Goal: Find specific page/section: Find specific page/section

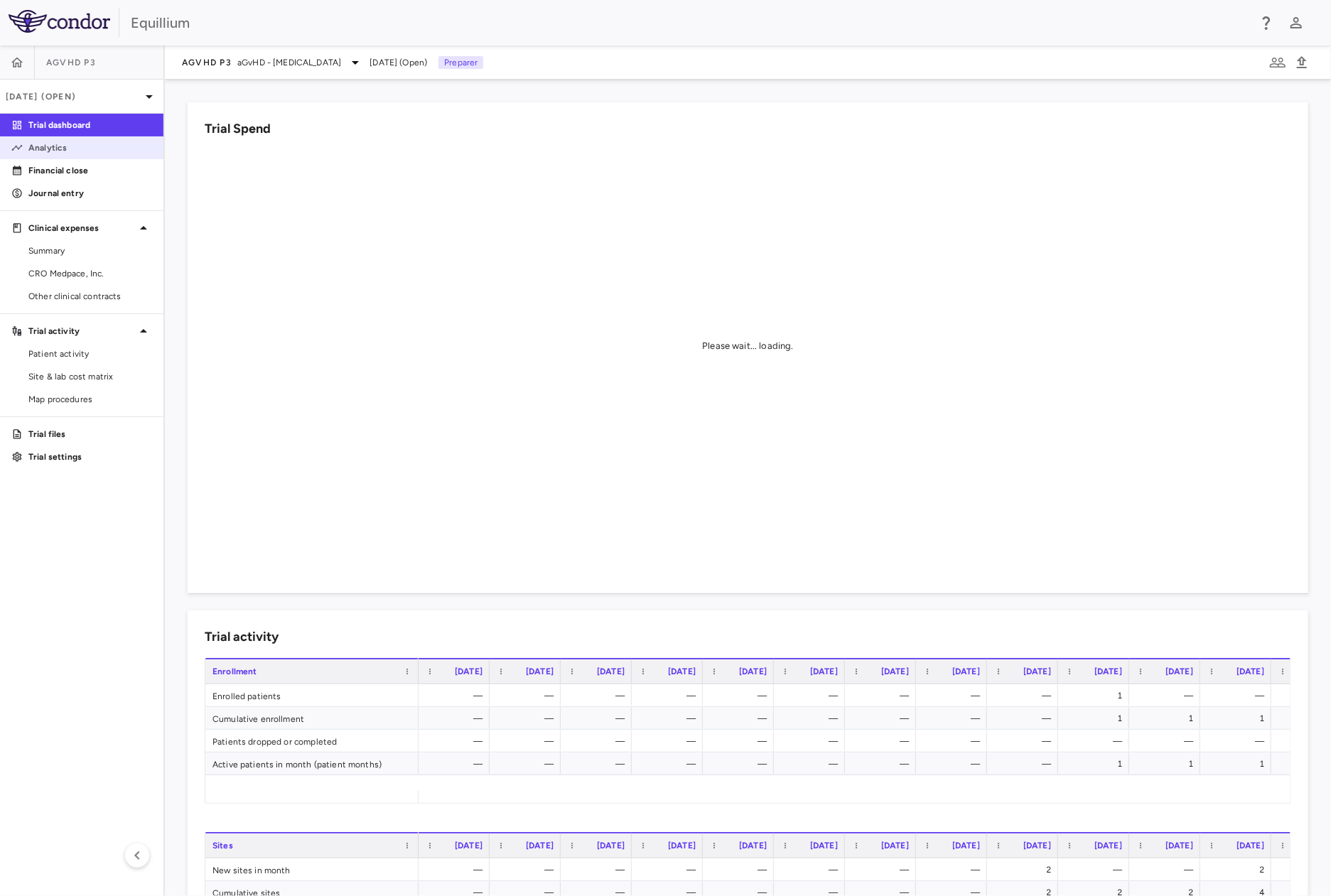
click at [33, 146] on p "Analytics" at bounding box center [91, 147] width 124 height 13
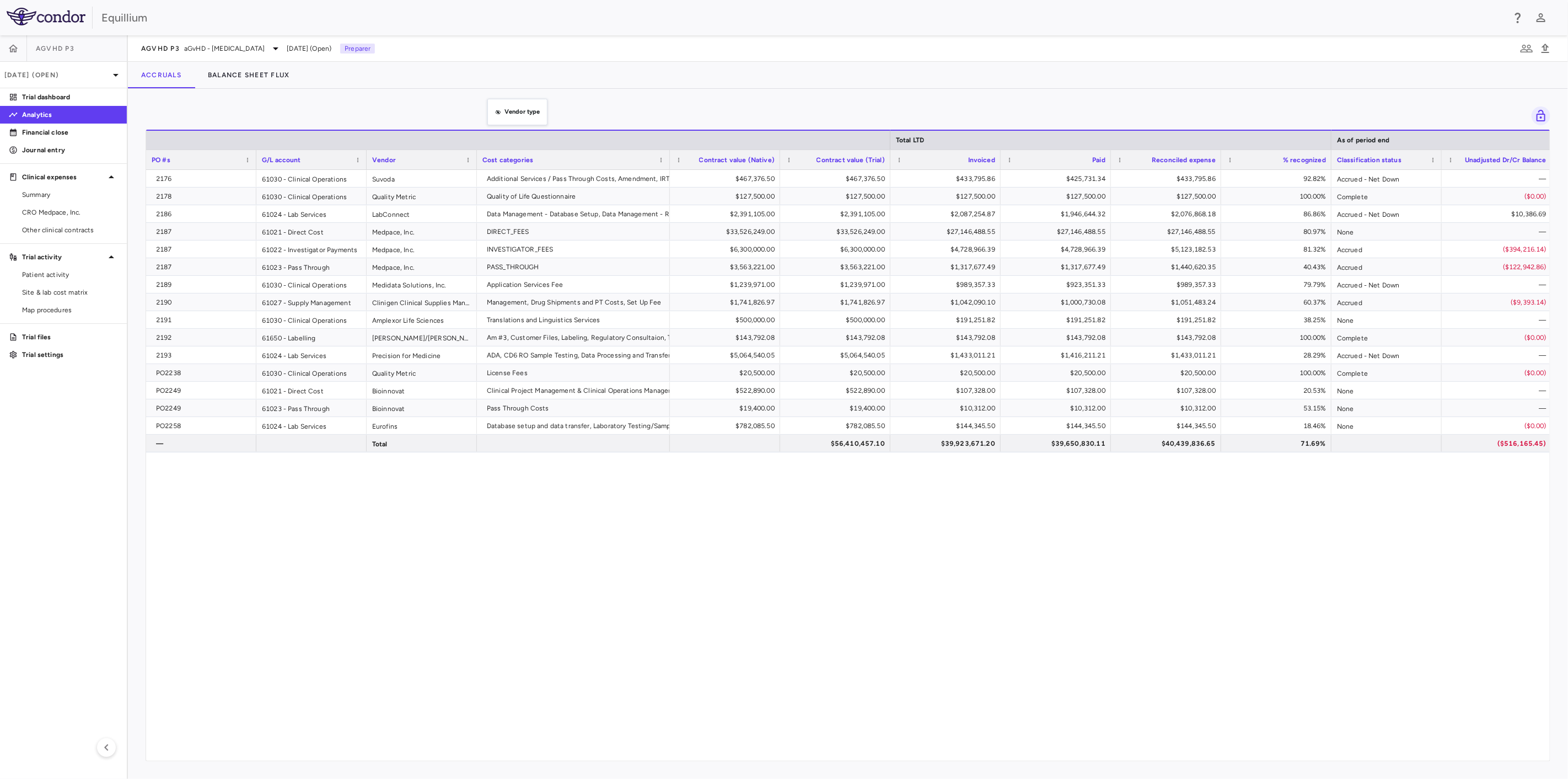
drag, startPoint x: 489, startPoint y: 158, endPoint x: 493, endPoint y: 105, distance: 53.2
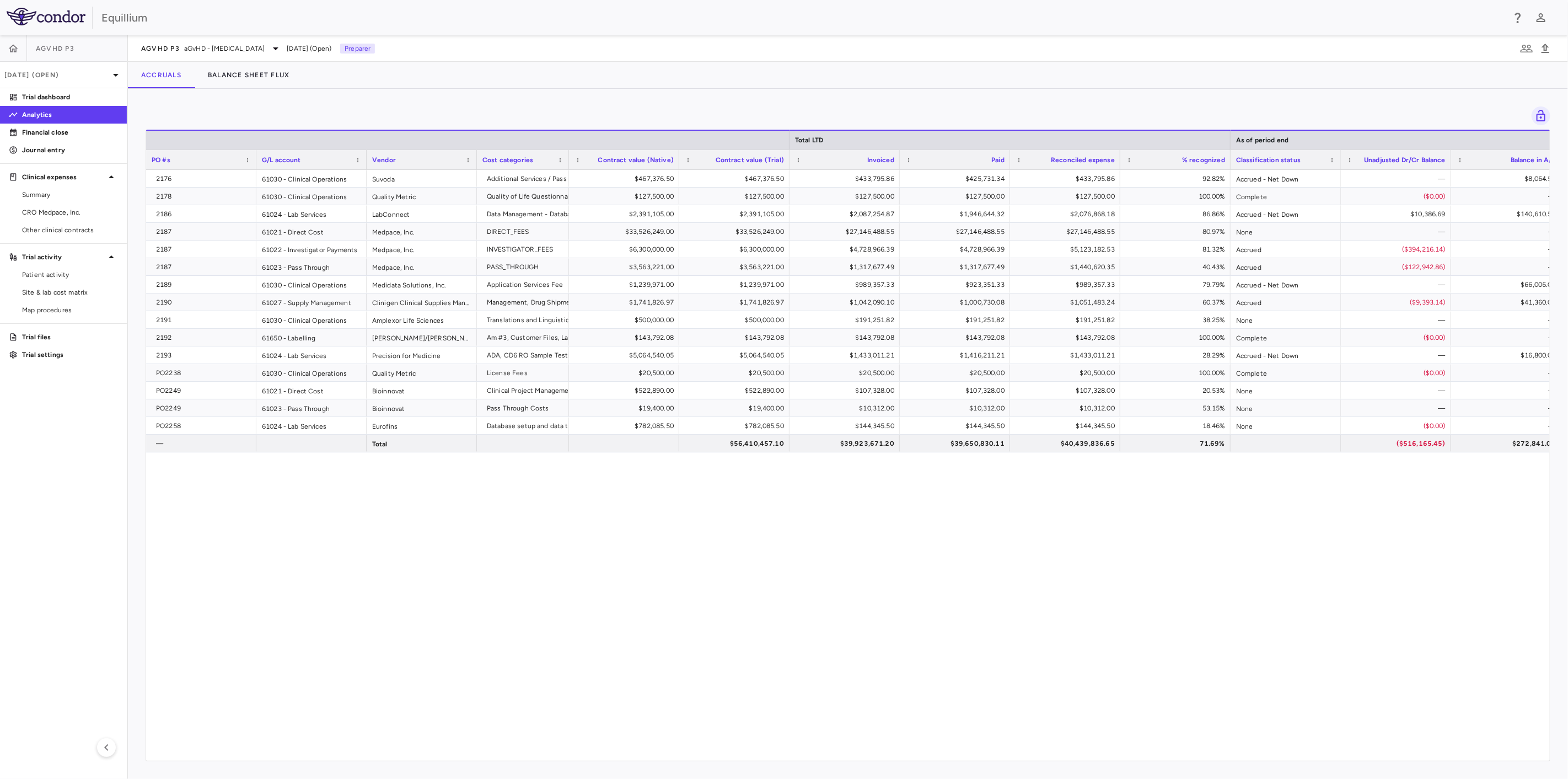
drag, startPoint x: 667, startPoint y: 156, endPoint x: 566, endPoint y: 154, distance: 101.0
click at [566, 154] on div at bounding box center [568, 159] width 5 height 19
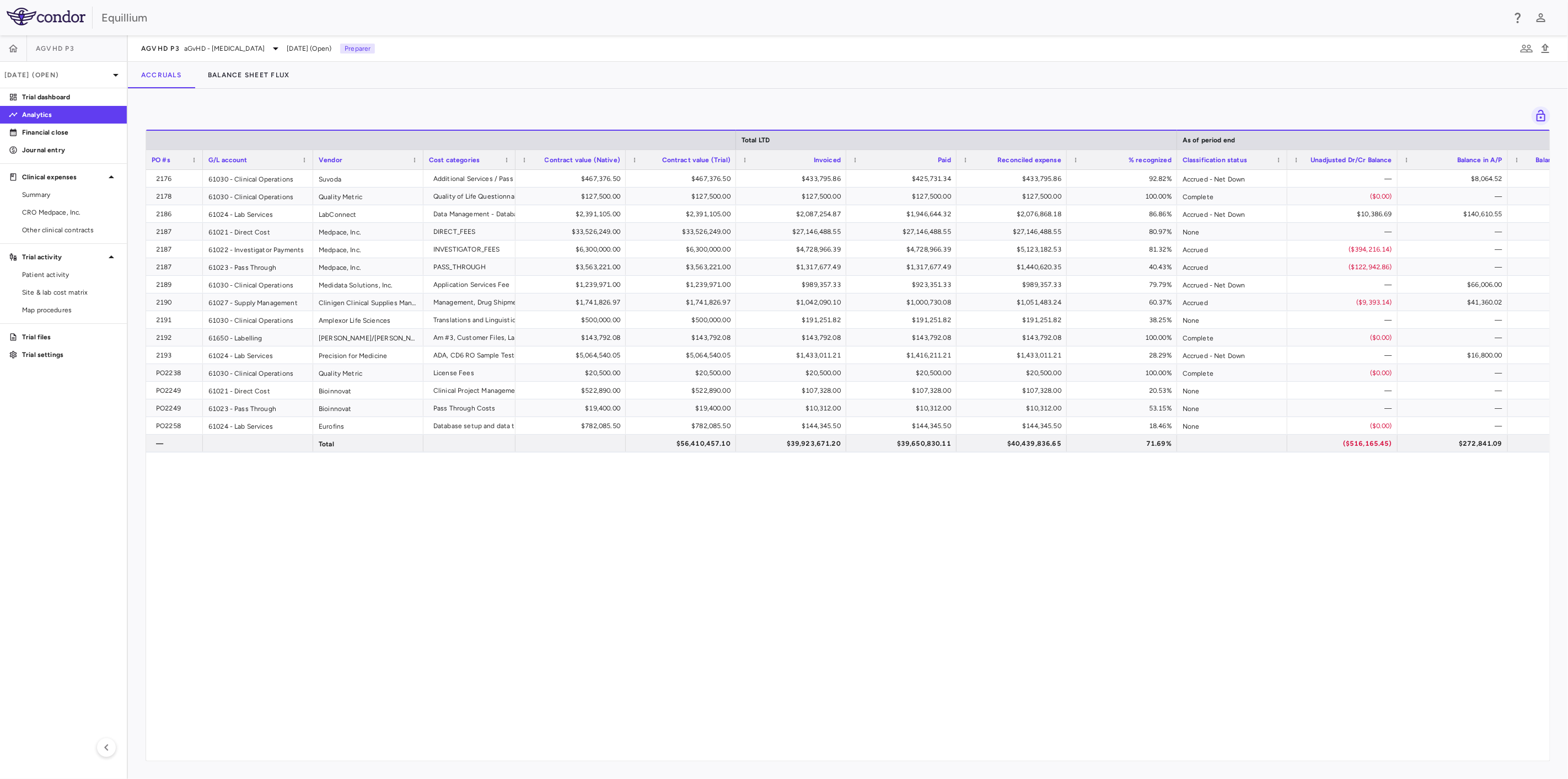
drag, startPoint x: 253, startPoint y: 157, endPoint x: 200, endPoint y: 156, distance: 53.0
click at [200, 156] on div at bounding box center [202, 159] width 5 height 19
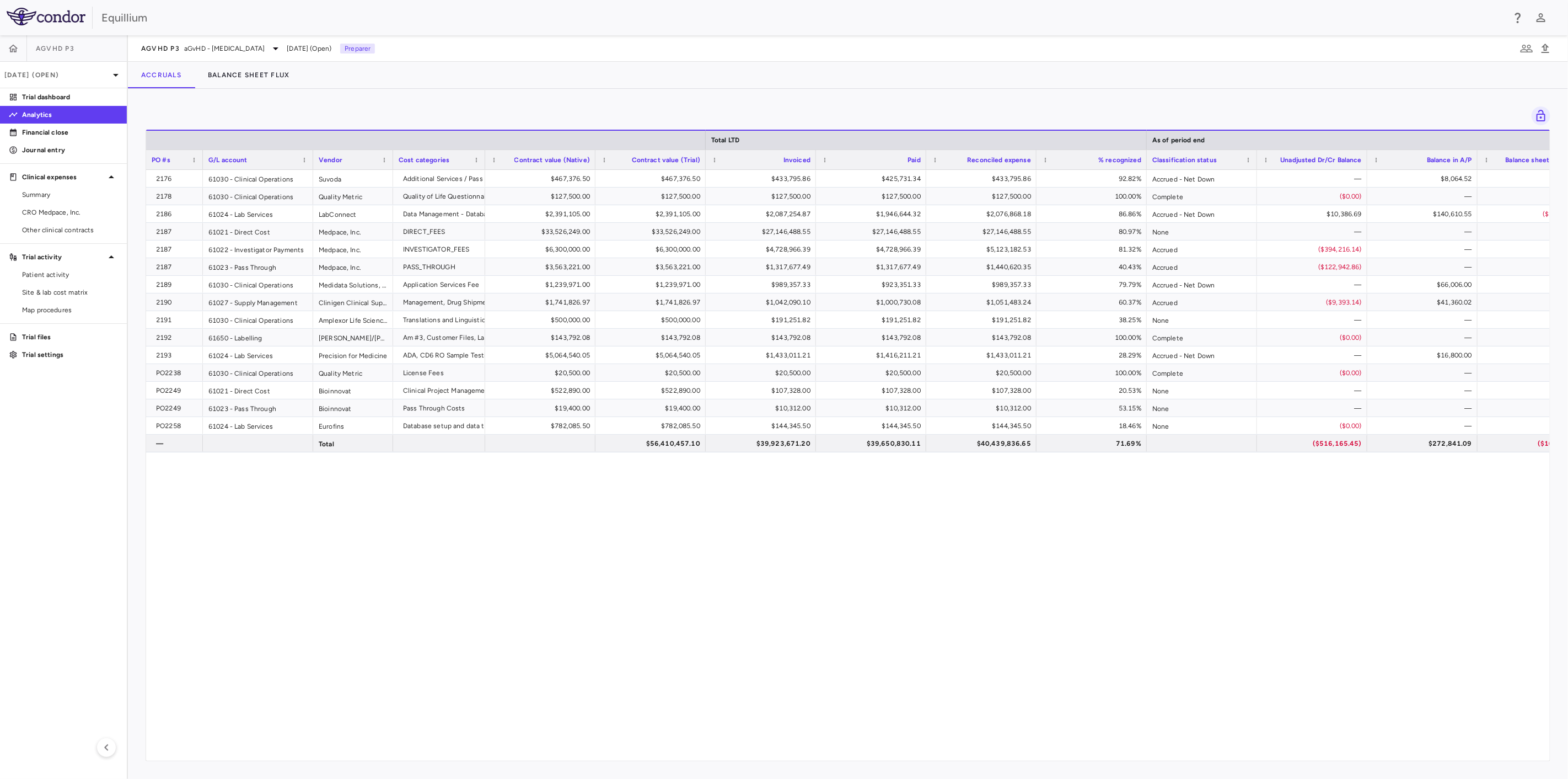
drag, startPoint x: 422, startPoint y: 157, endPoint x: 391, endPoint y: 156, distance: 31.0
click at [391, 156] on div at bounding box center [393, 159] width 5 height 19
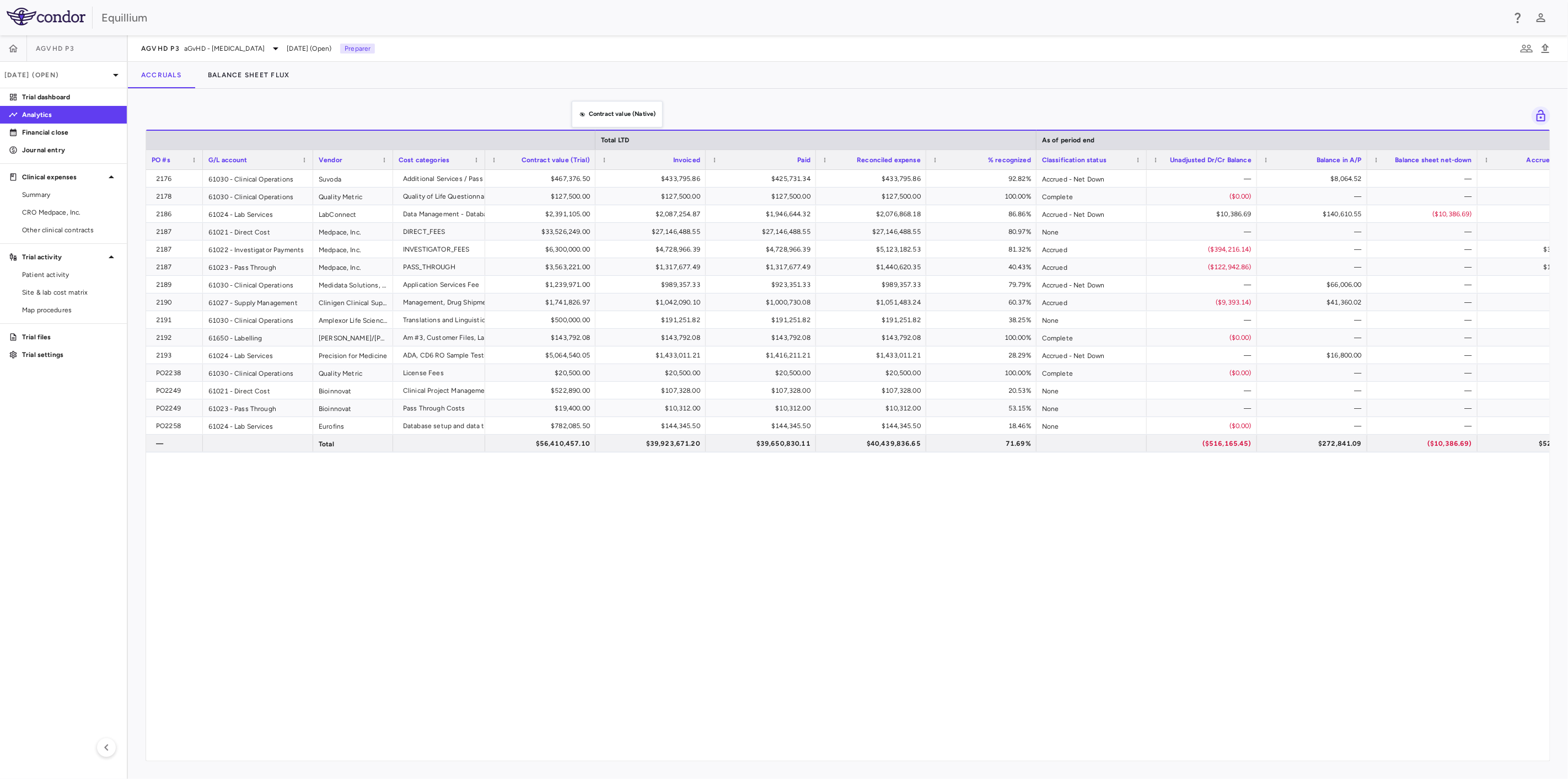
drag, startPoint x: 565, startPoint y: 156, endPoint x: 577, endPoint y: 108, distance: 49.5
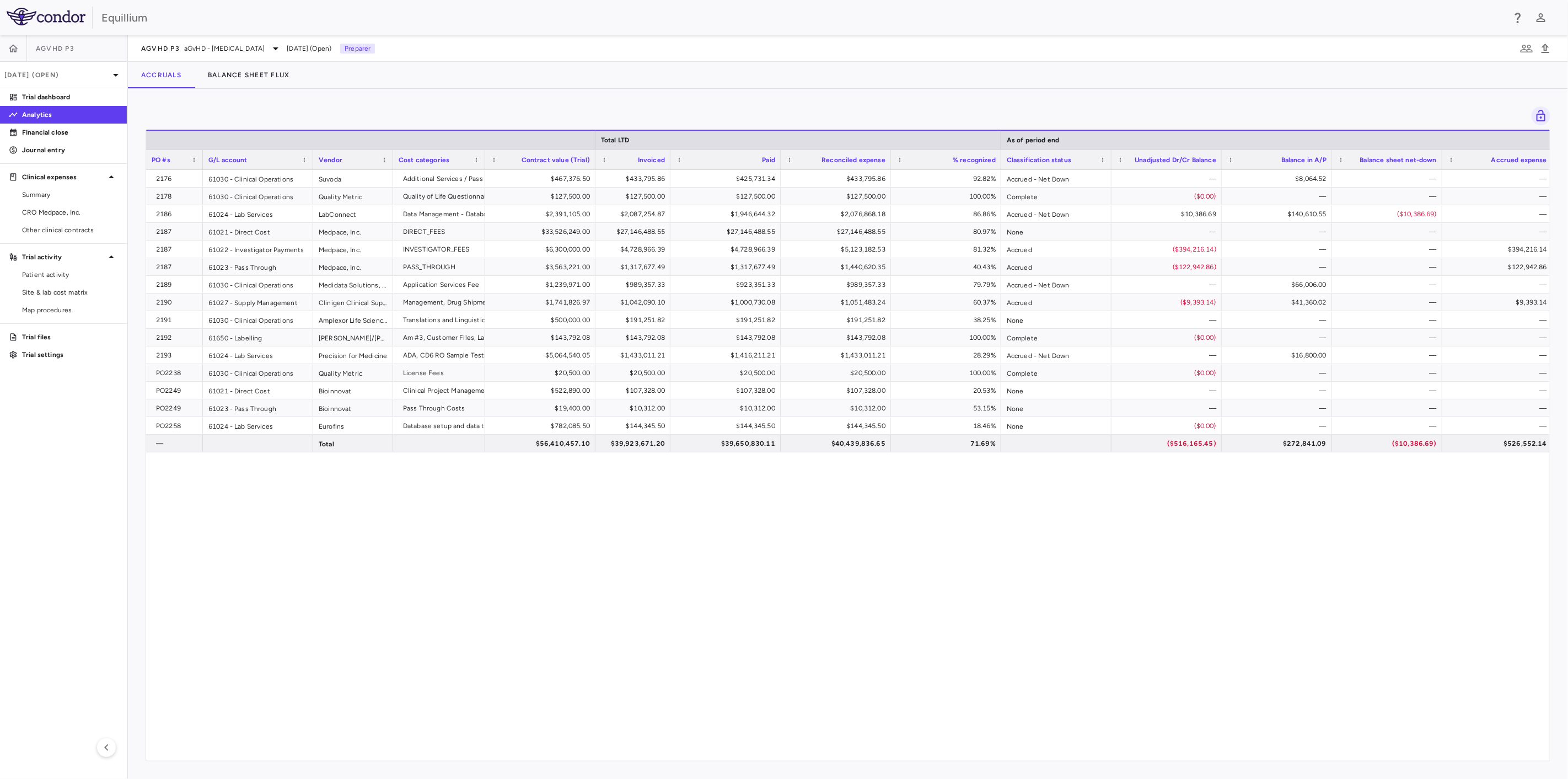
drag, startPoint x: 704, startPoint y: 153, endPoint x: 669, endPoint y: 153, distance: 35.0
click at [669, 153] on div at bounding box center [670, 159] width 5 height 19
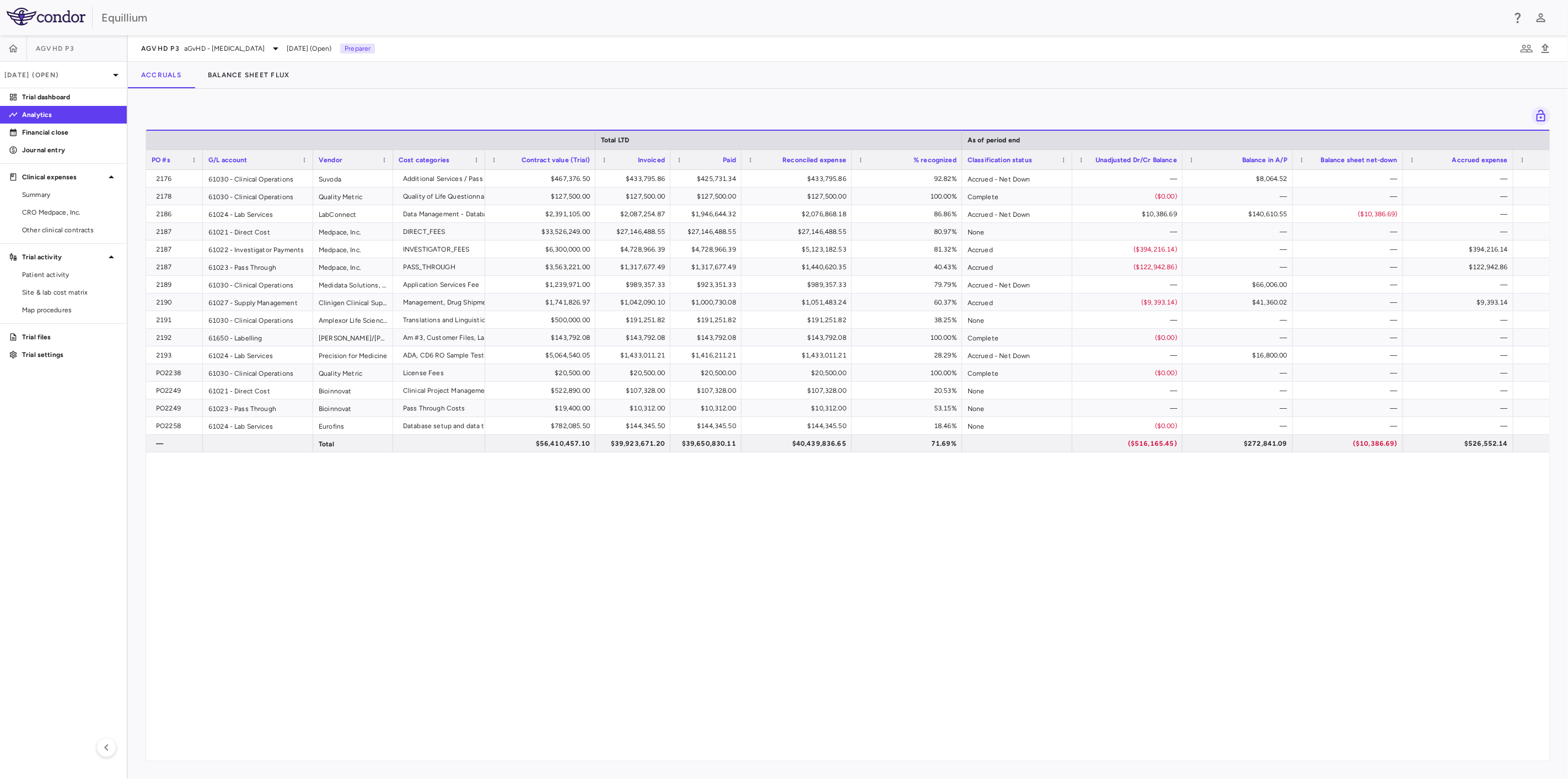
drag, startPoint x: 778, startPoint y: 155, endPoint x: 739, endPoint y: 155, distance: 39.0
click at [739, 155] on div at bounding box center [741, 159] width 5 height 19
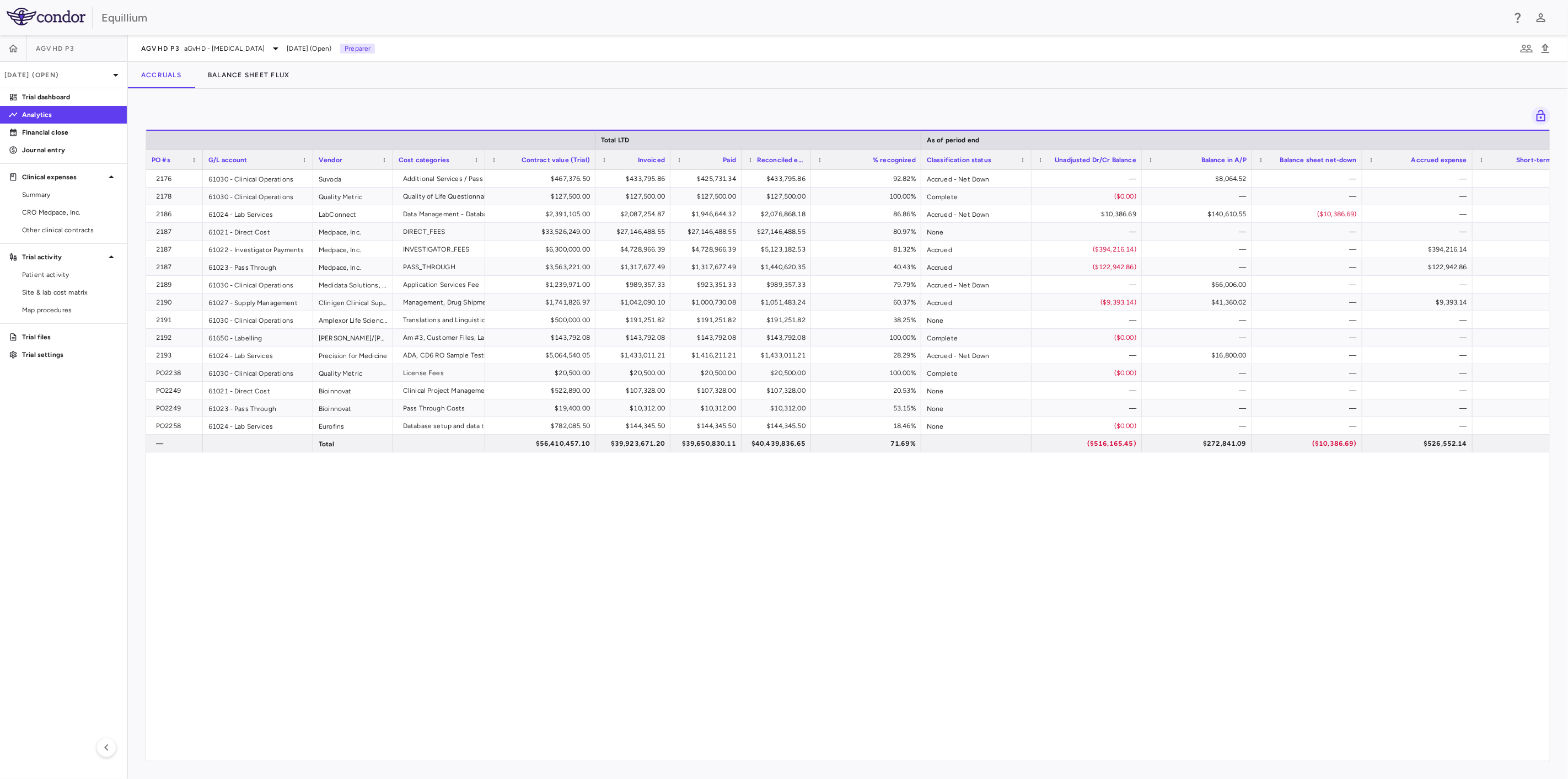
drag, startPoint x: 851, startPoint y: 160, endPoint x: 810, endPoint y: 157, distance: 41.1
click at [810, 157] on div at bounding box center [810, 159] width 5 height 19
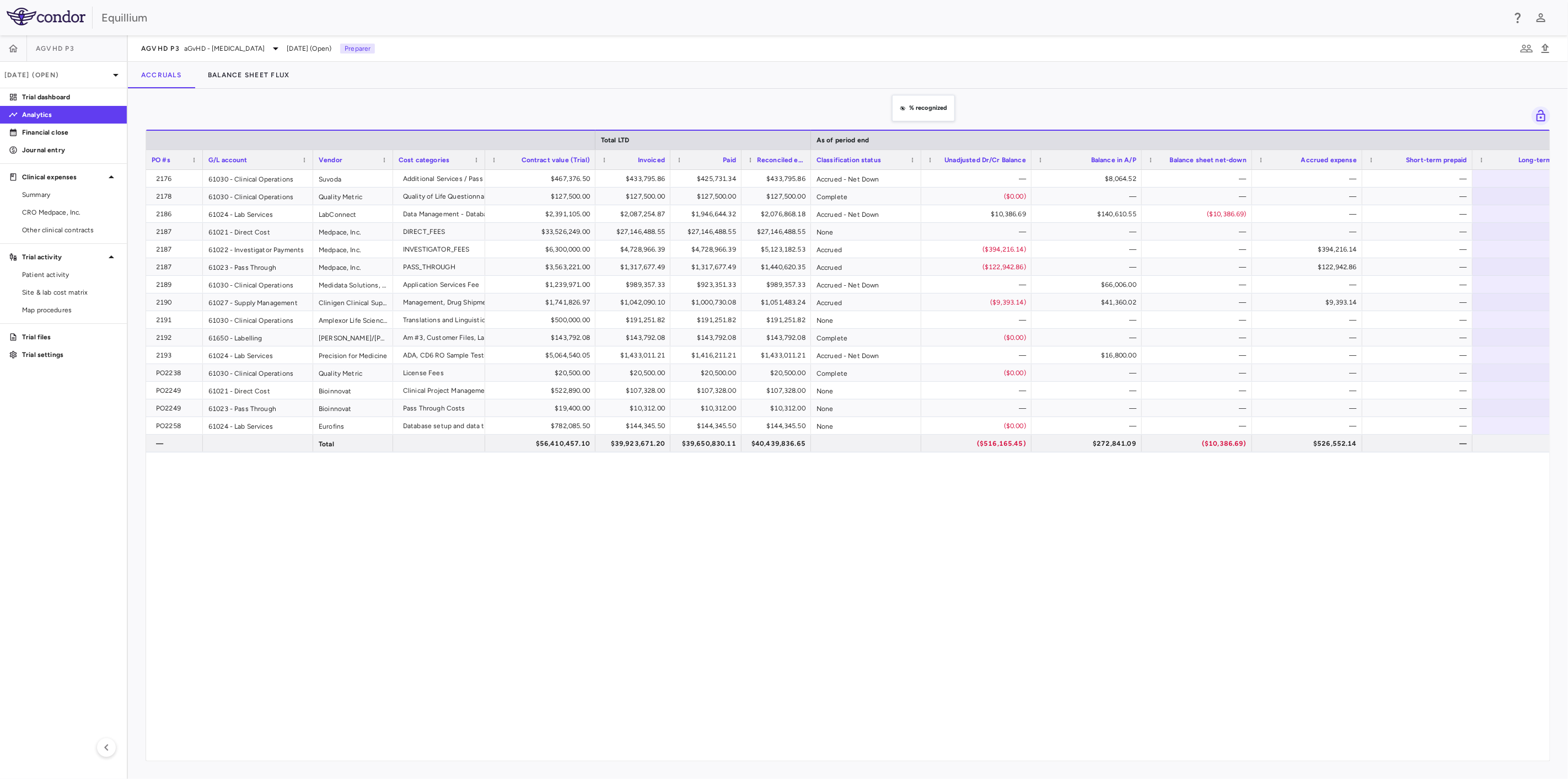
drag, startPoint x: 899, startPoint y: 156, endPoint x: 898, endPoint y: 102, distance: 54.0
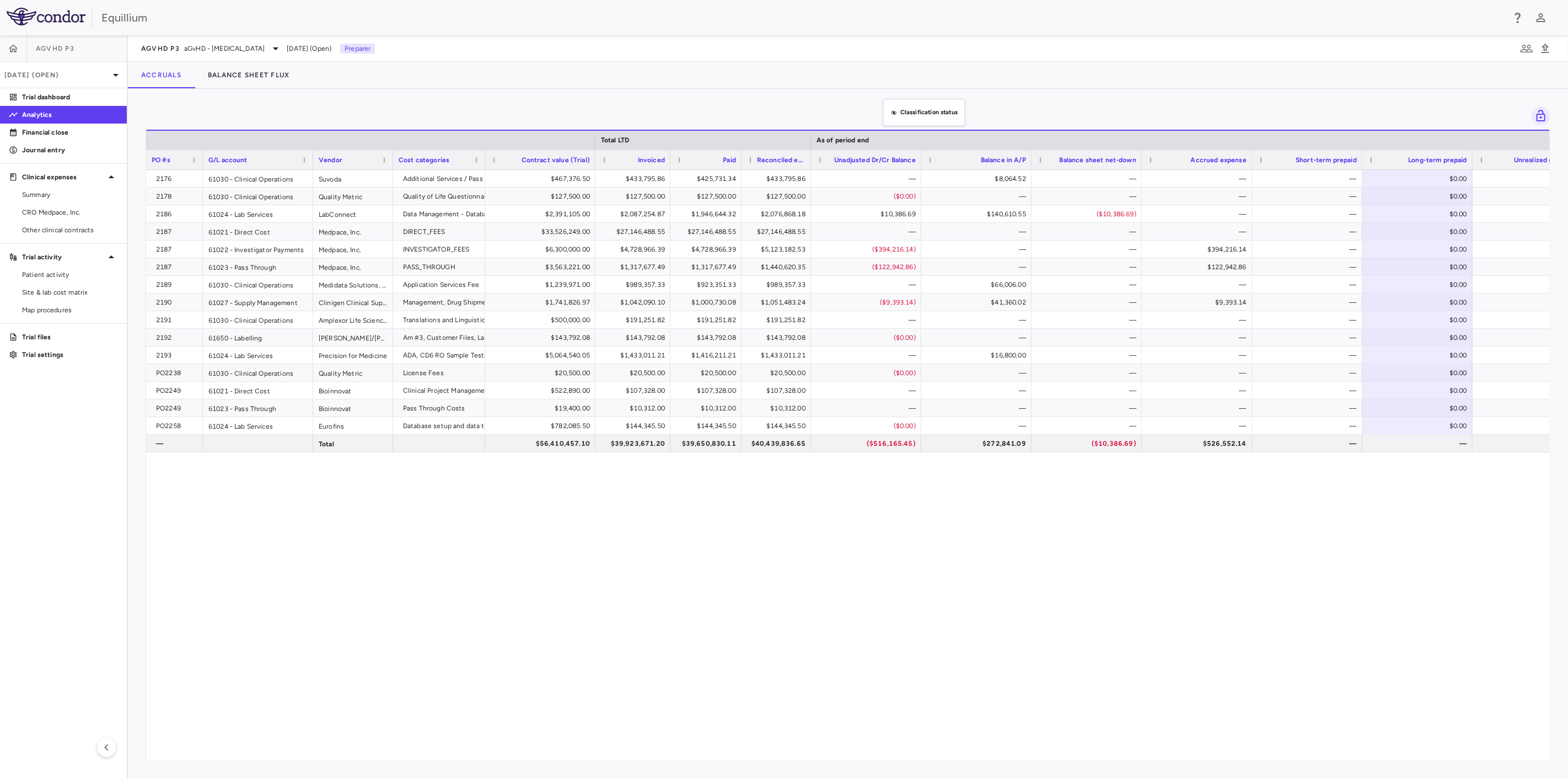
drag, startPoint x: 886, startPoint y: 164, endPoint x: 889, endPoint y: 106, distance: 58.1
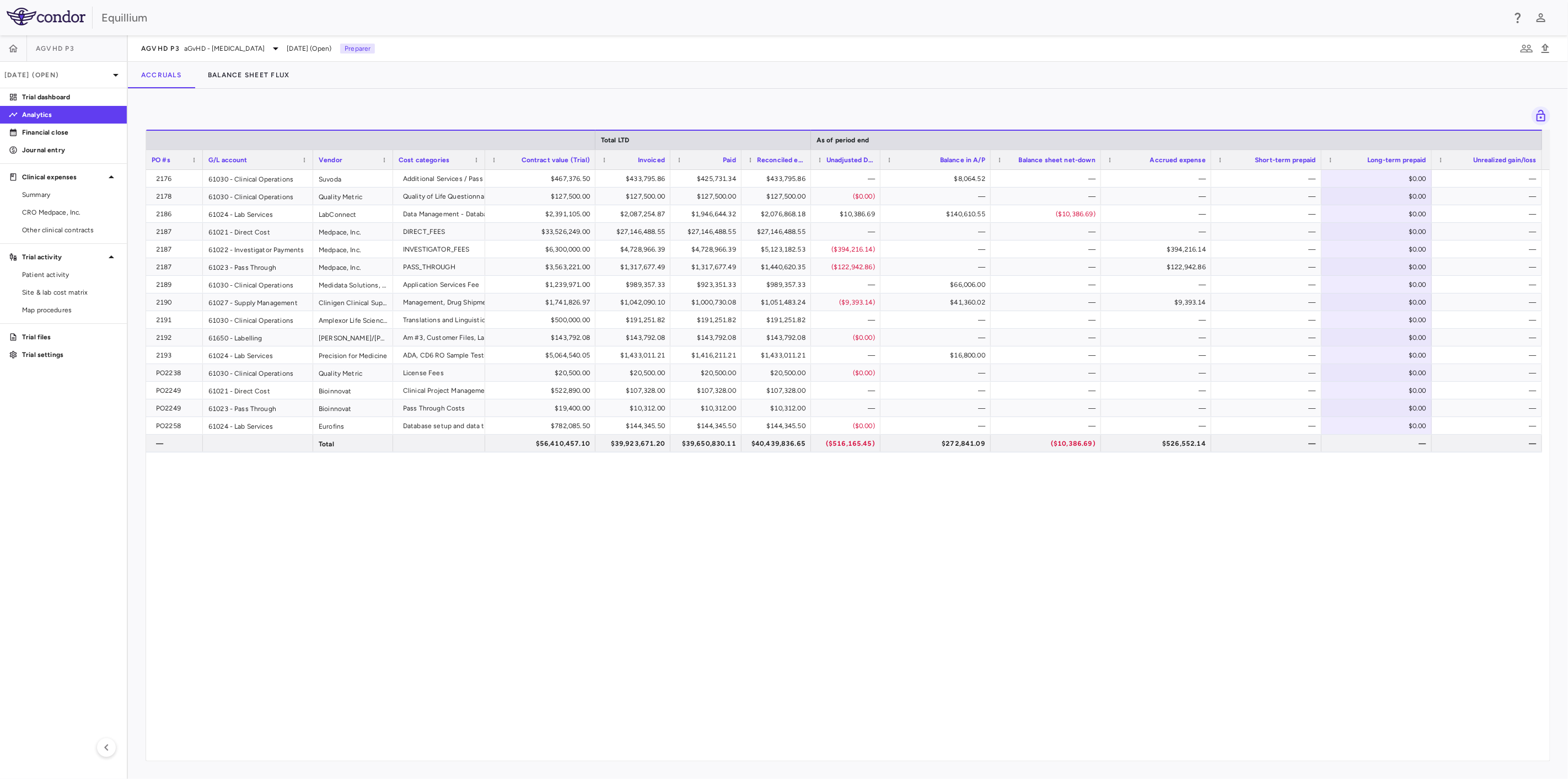
drag, startPoint x: 918, startPoint y: 162, endPoint x: 877, endPoint y: 160, distance: 41.0
click at [878, 160] on div at bounding box center [880, 159] width 5 height 19
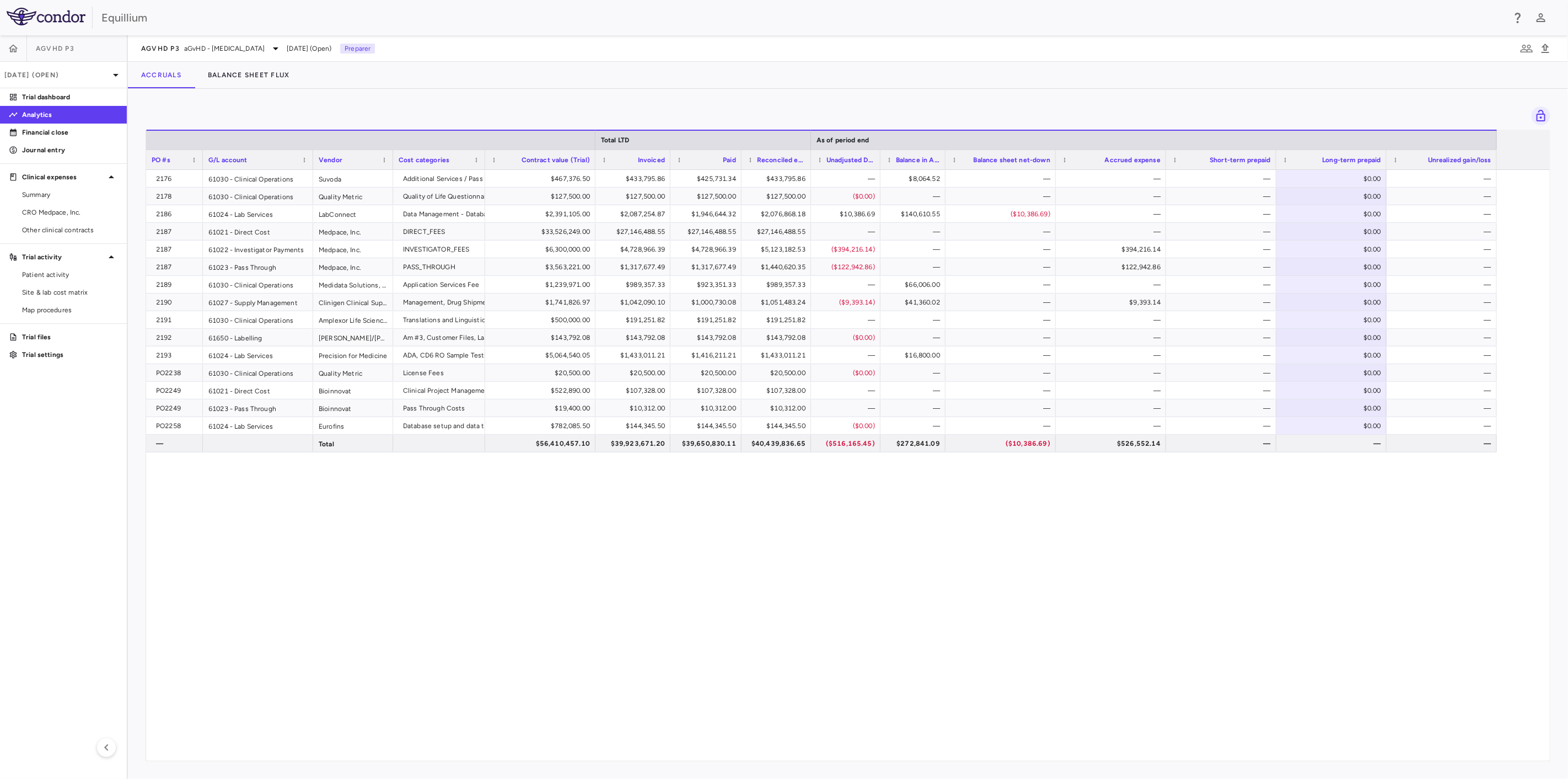
drag, startPoint x: 989, startPoint y: 156, endPoint x: 944, endPoint y: 155, distance: 45.0
click at [944, 155] on div at bounding box center [945, 159] width 5 height 19
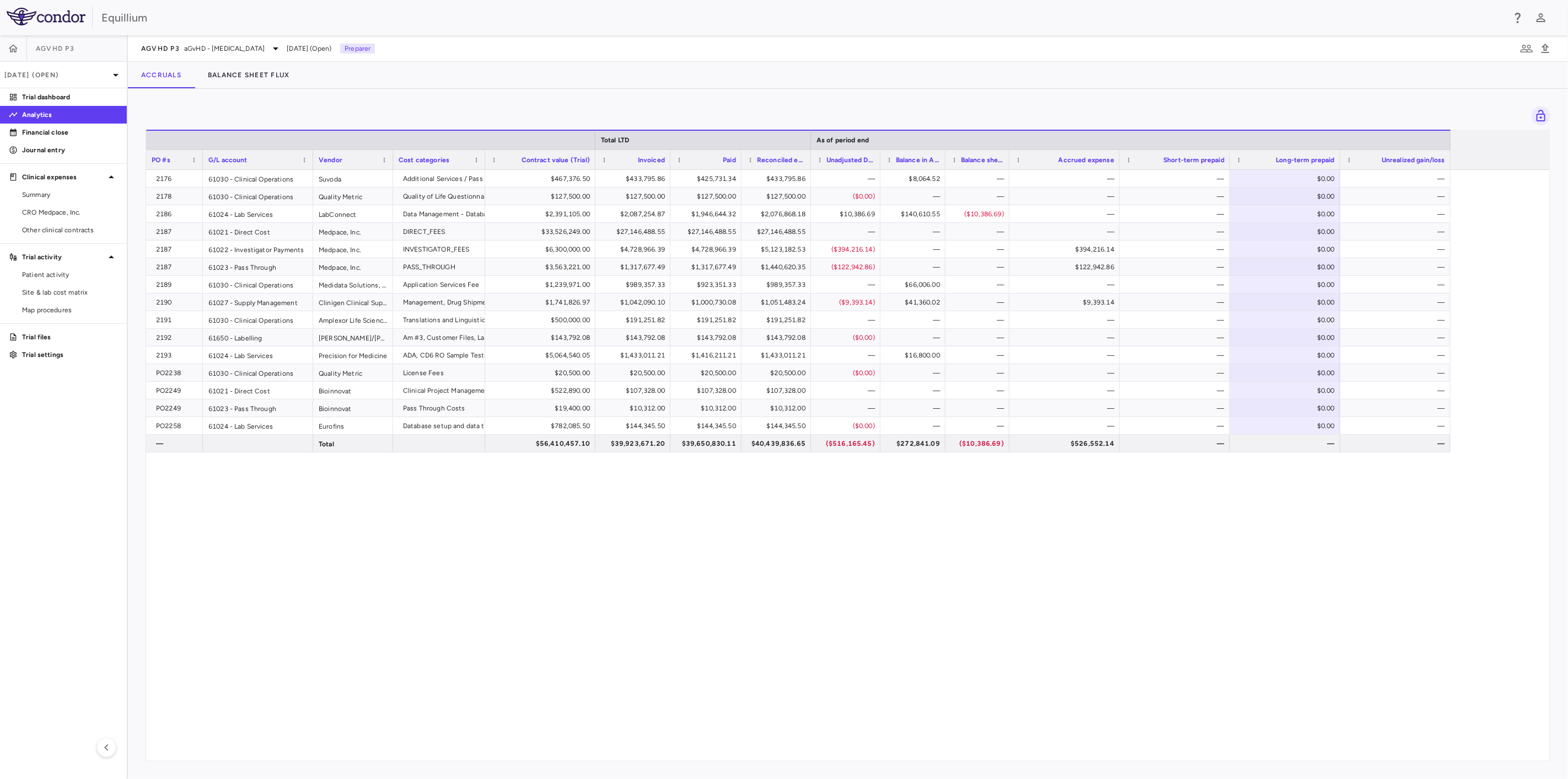
drag, startPoint x: 1055, startPoint y: 160, endPoint x: 1009, endPoint y: 157, distance: 46.1
click at [1009, 157] on div at bounding box center [1009, 159] width 5 height 19
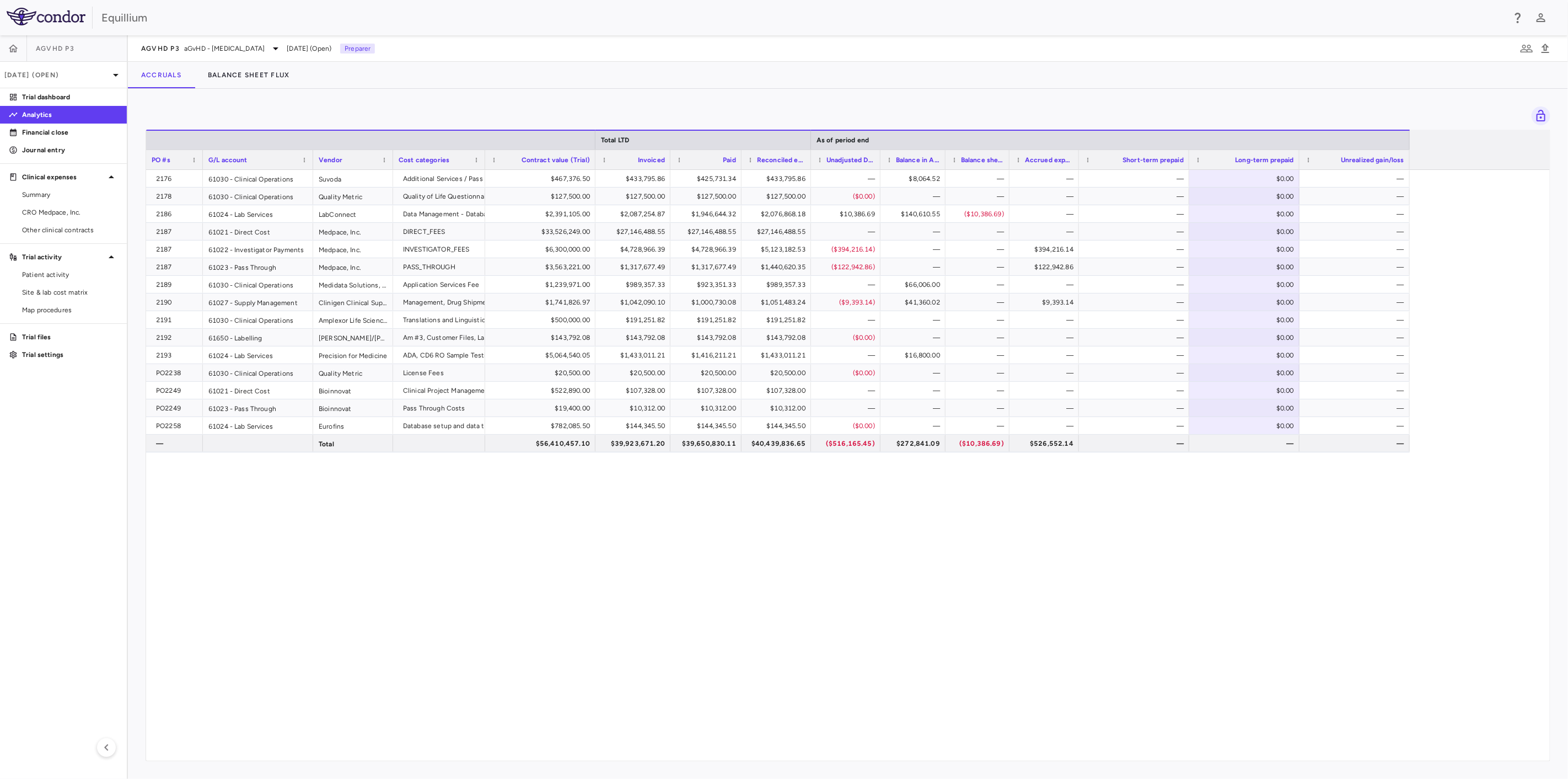
drag, startPoint x: 1116, startPoint y: 163, endPoint x: 1076, endPoint y: 158, distance: 40.3
click at [1032, 158] on div at bounding box center [1078, 159] width 5 height 19
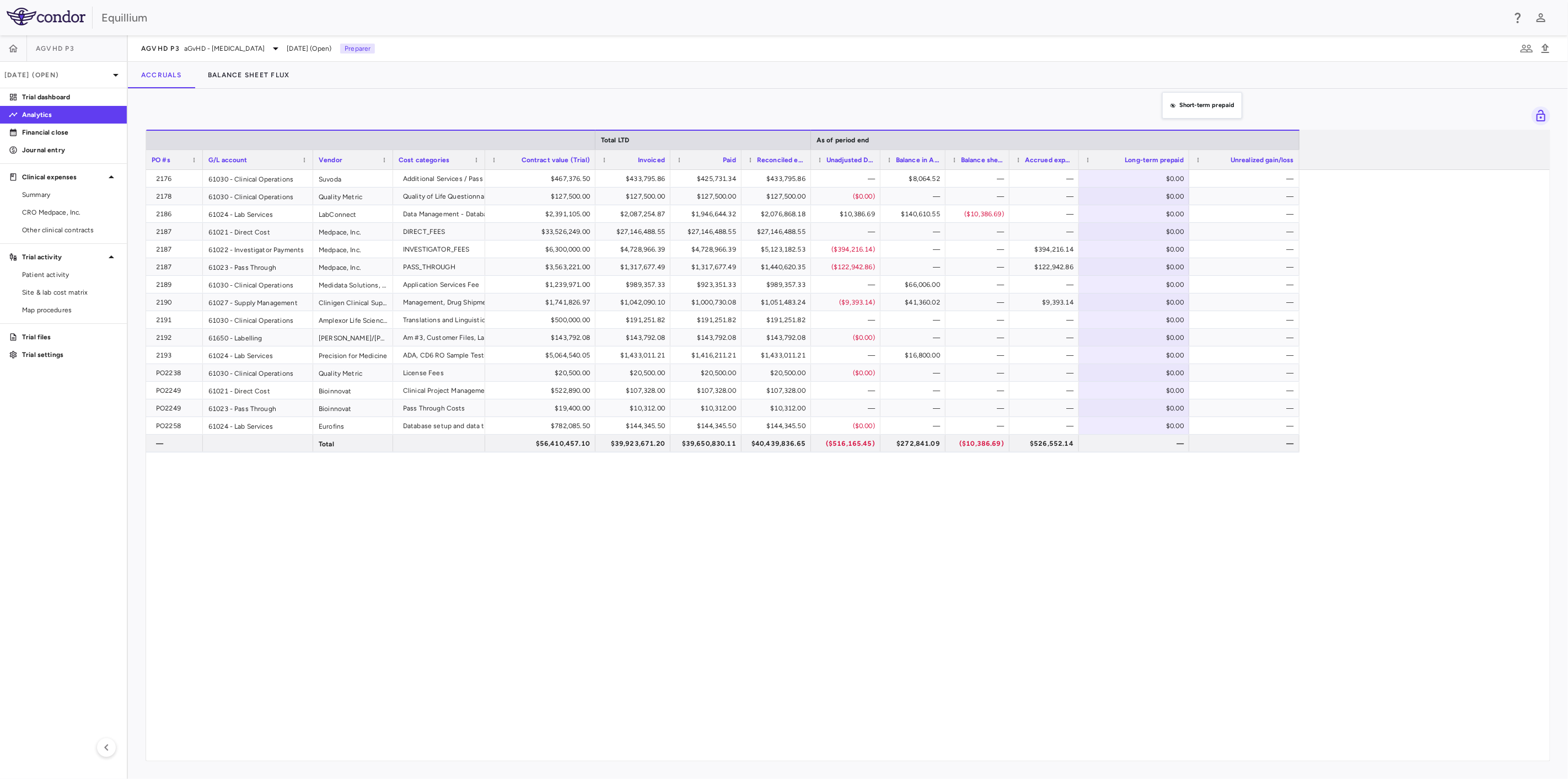
drag, startPoint x: 1162, startPoint y: 156, endPoint x: 1168, endPoint y: 82, distance: 74.2
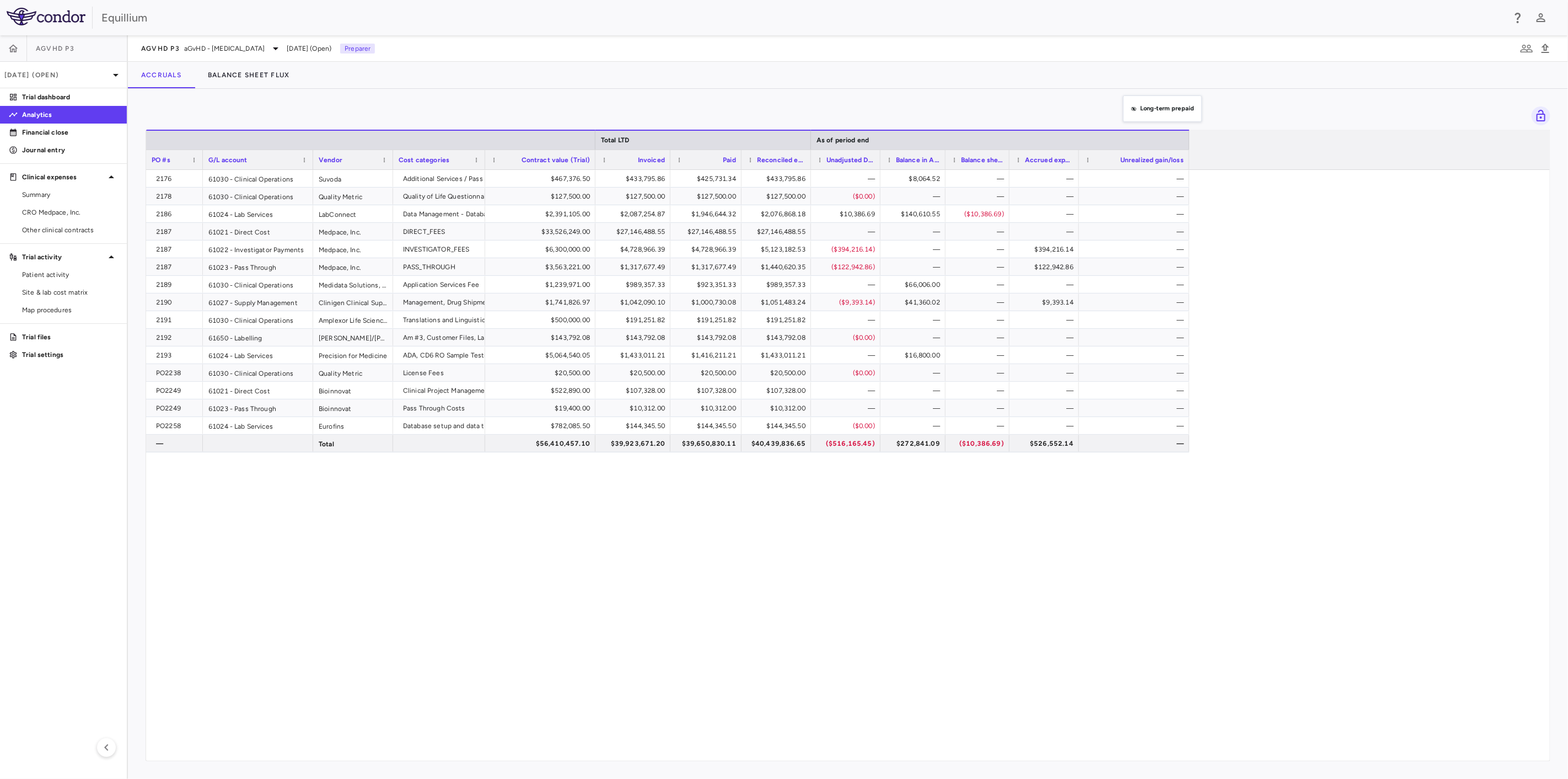
drag, startPoint x: 1121, startPoint y: 164, endPoint x: 1129, endPoint y: 102, distance: 62.5
drag, startPoint x: 1122, startPoint y: 162, endPoint x: 1123, endPoint y: 95, distance: 67.0
click at [877, 580] on div "2176 61030 - Clinical Operations Suvoda Additional Services / Pass Through Cost…" at bounding box center [848, 465] width 1404 height 590
